Goal: Transaction & Acquisition: Purchase product/service

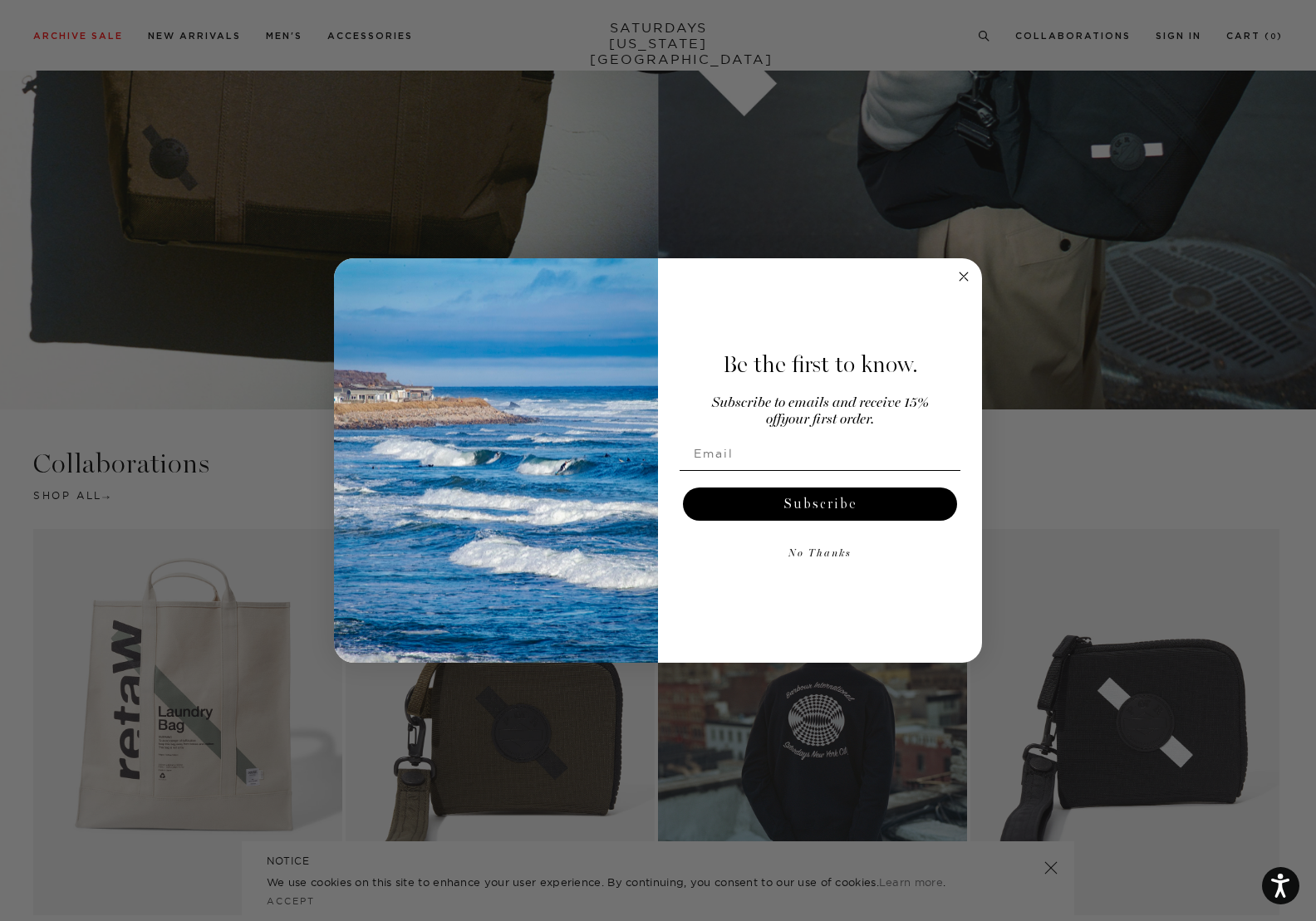
scroll to position [3319, 0]
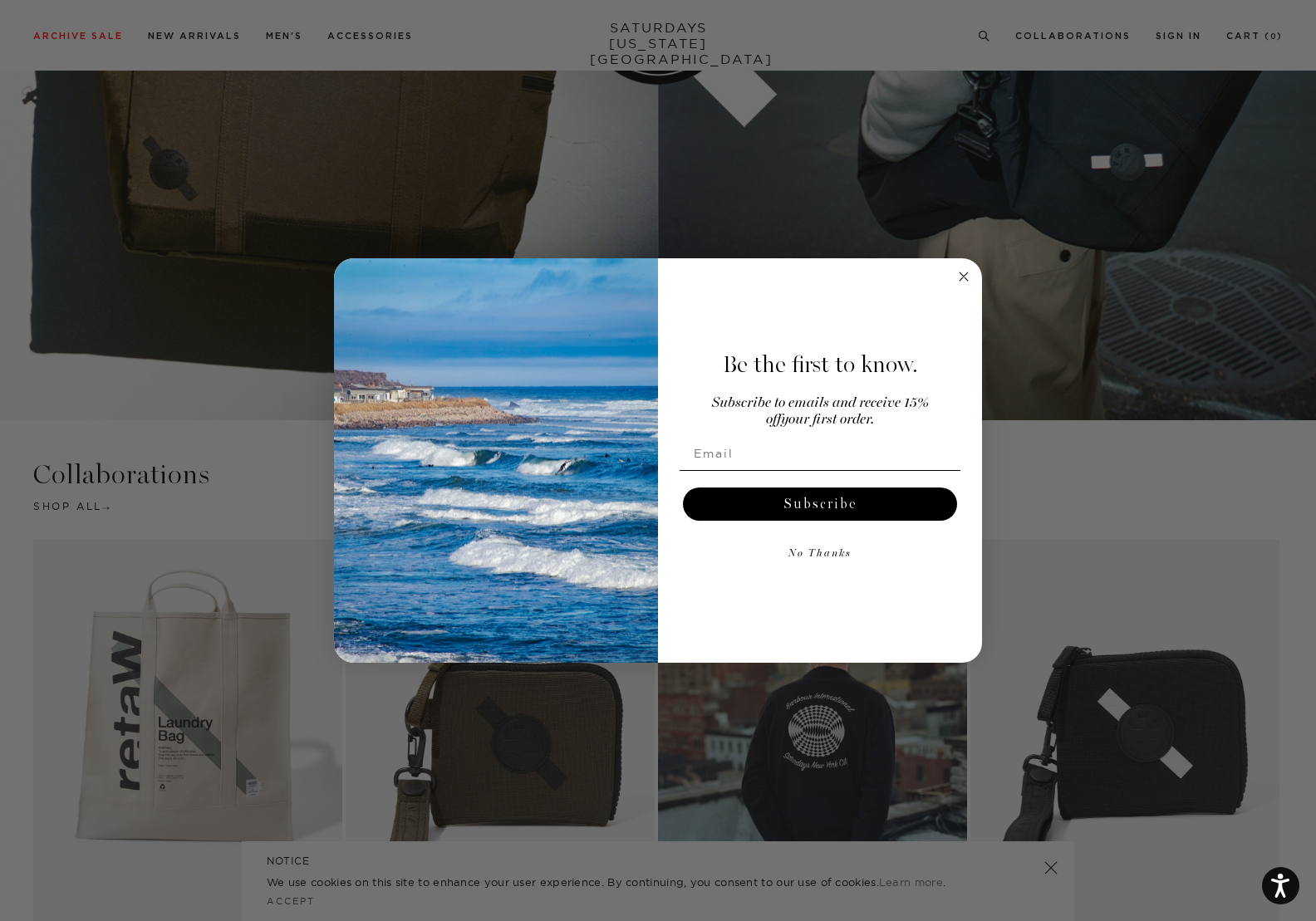
click at [967, 275] on circle "Close dialog" at bounding box center [964, 275] width 19 height 19
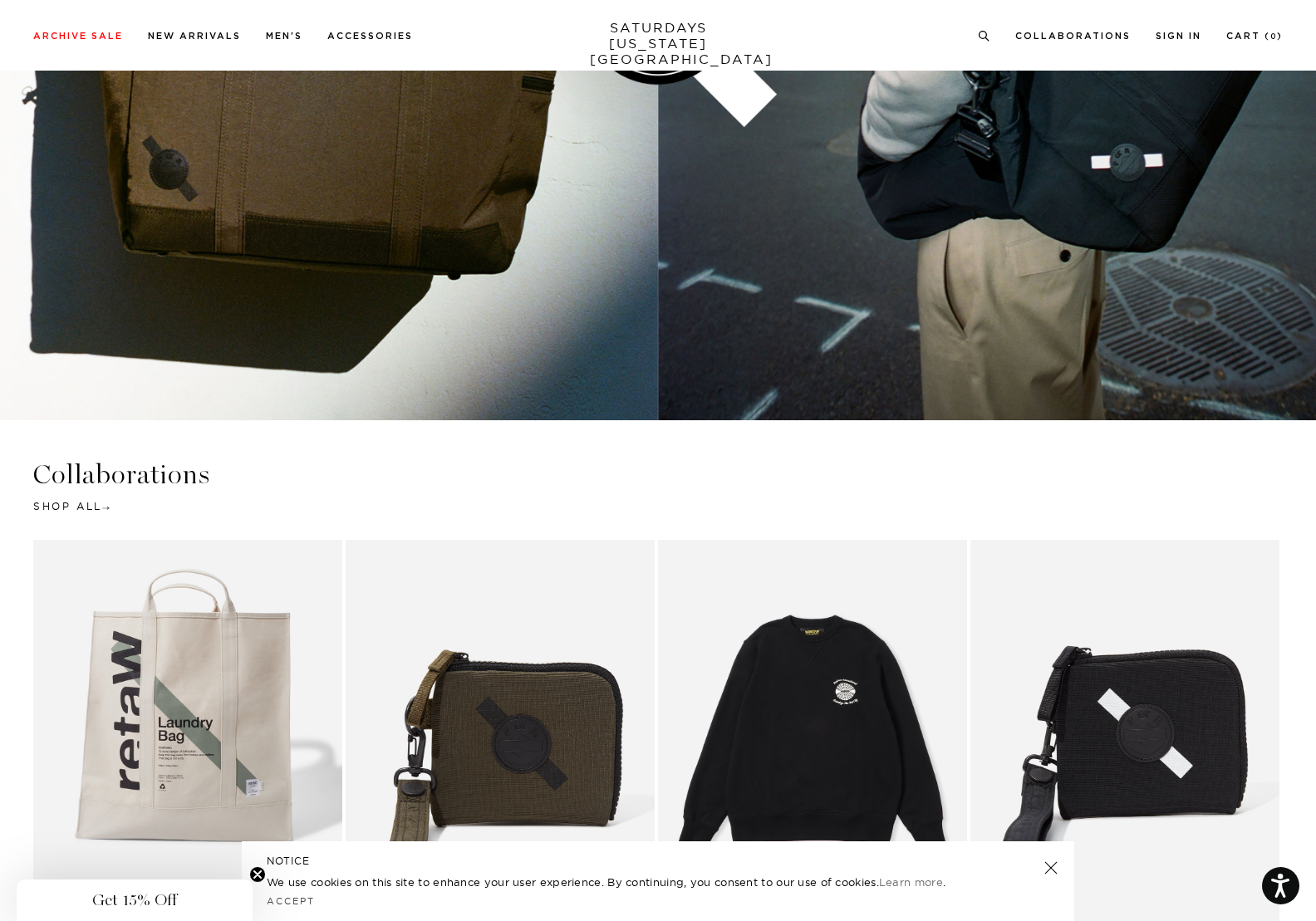
click at [785, 701] on link "Black | Barbour International x SNYC Graphic Sweatshirt | Saturdays NYC" at bounding box center [812, 733] width 309 height 386
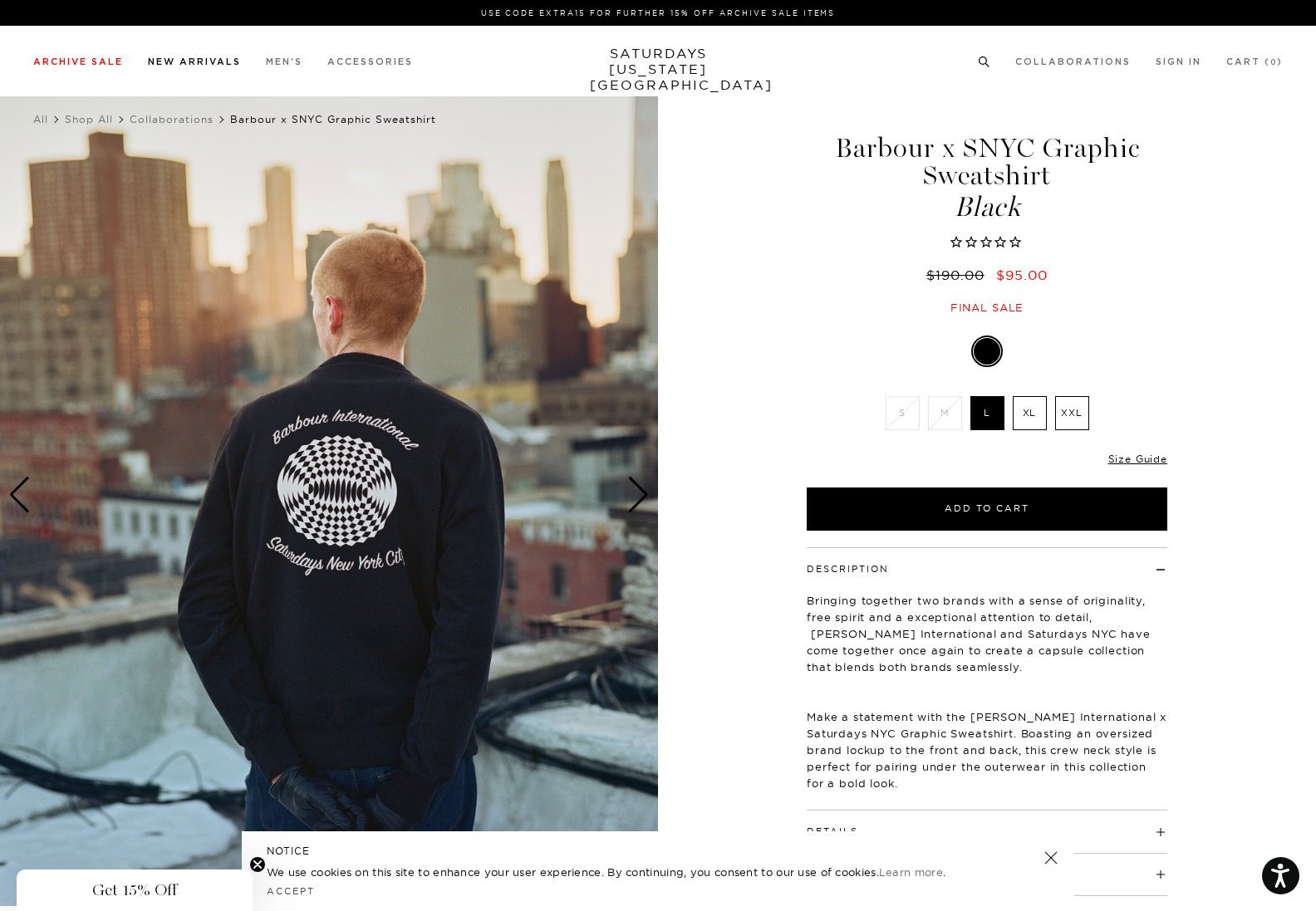
click at [182, 67] on li "New Arrivals" at bounding box center [194, 60] width 93 height 15
click at [190, 63] on link "New Arrivals" at bounding box center [194, 61] width 93 height 9
